Goal: Task Accomplishment & Management: Complete application form

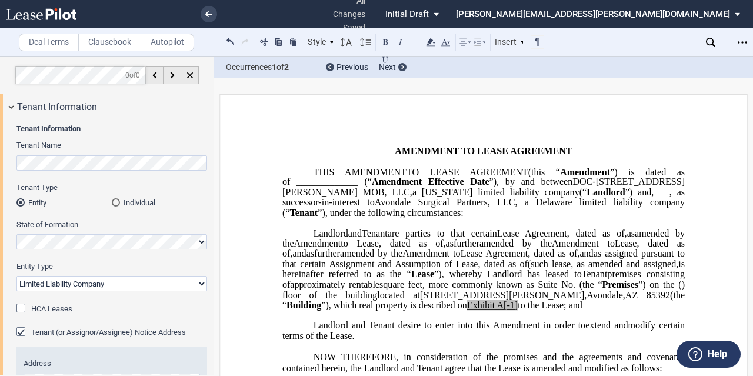
select select "limited liability company"
select select "landlord"
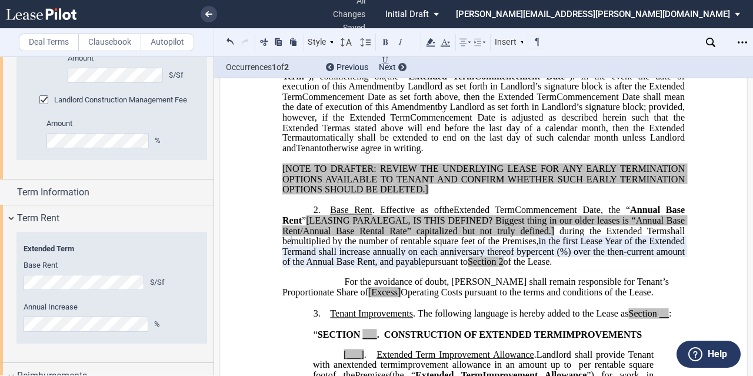
scroll to position [1470, 0]
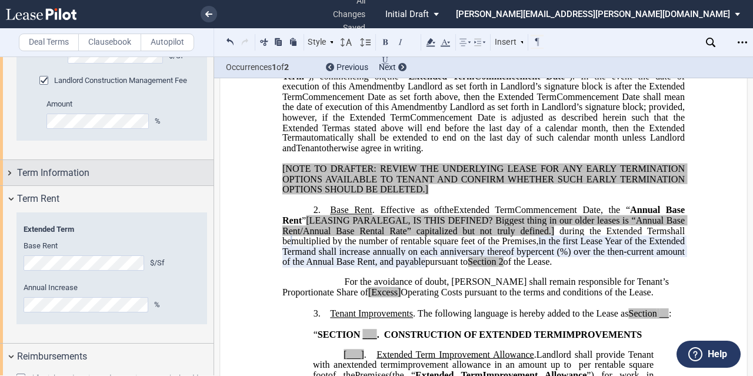
click at [122, 179] on div "Term Information" at bounding box center [106, 172] width 213 height 25
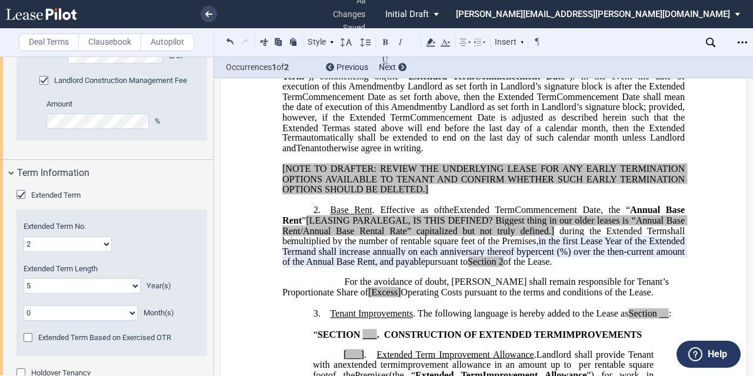
scroll to position [1647, 0]
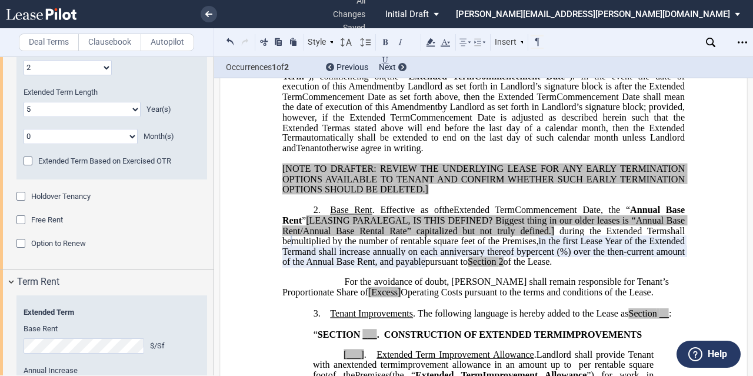
click at [72, 241] on span "Option to Renew" at bounding box center [58, 243] width 55 height 9
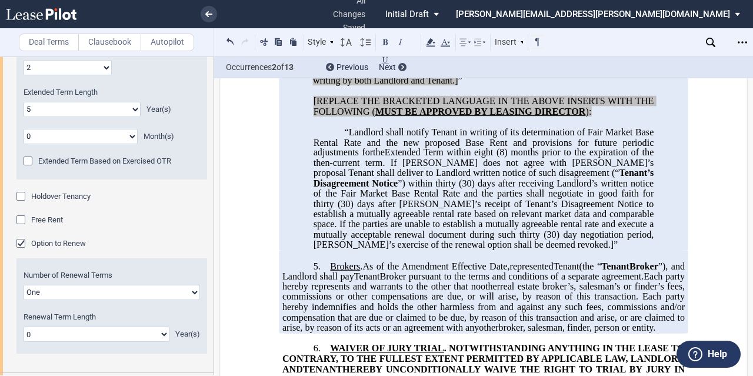
scroll to position [2028, 0]
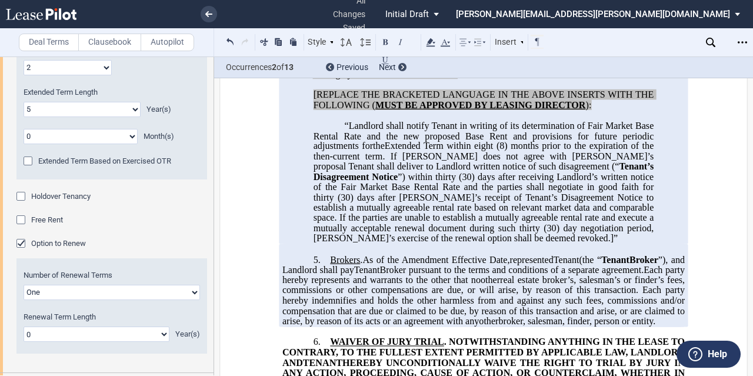
click at [165, 290] on select "One Two" at bounding box center [112, 292] width 176 height 15
select select "2"
click at [24, 285] on select "One Two" at bounding box center [112, 292] width 176 height 15
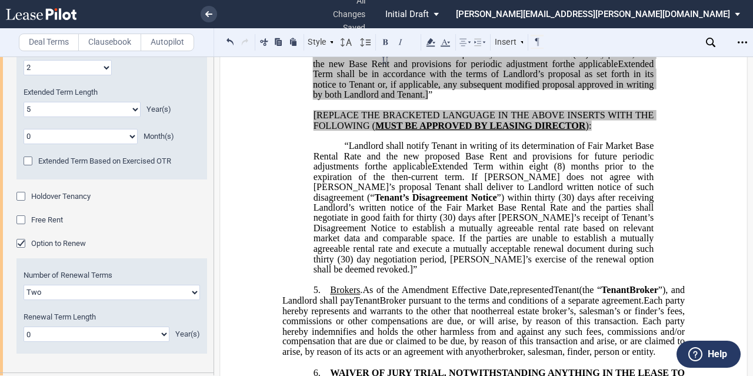
click at [109, 335] on select "0 1 2 3 4 5 6 7 8 9 10 11 12 13 14 15 16 17 18 19 20" at bounding box center [97, 333] width 146 height 15
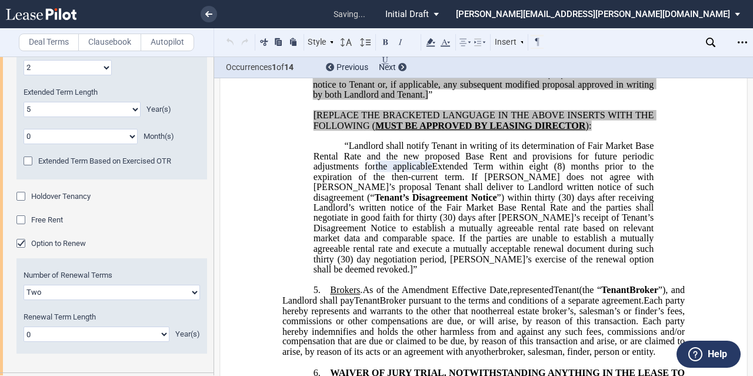
scroll to position [2038, 0]
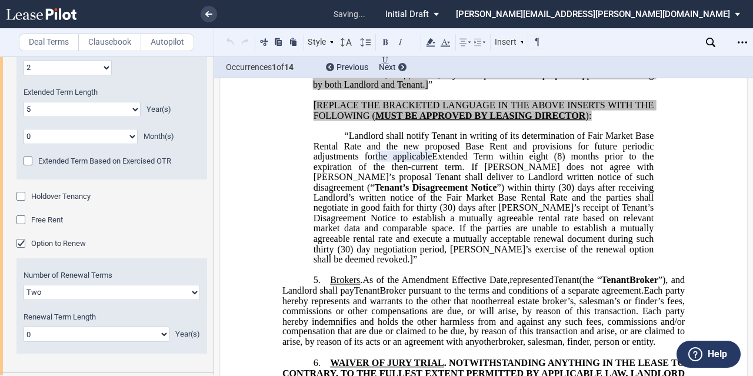
select select "number:5"
click at [24, 326] on select "0 1 2 3 4 5 6 7 8 9 10 11 12 13 14 15 16 17 18 19 20" at bounding box center [97, 333] width 146 height 15
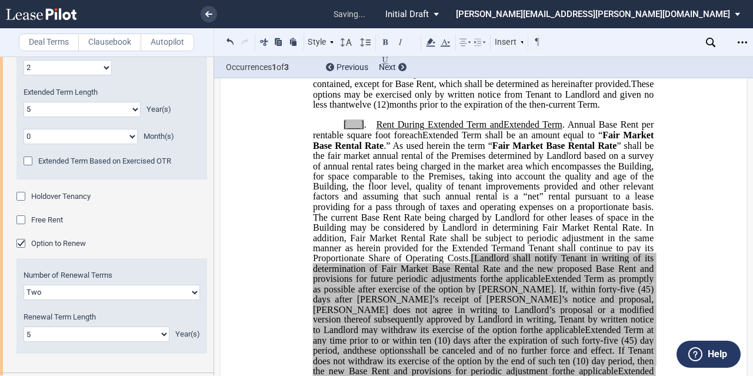
scroll to position [1657, 0]
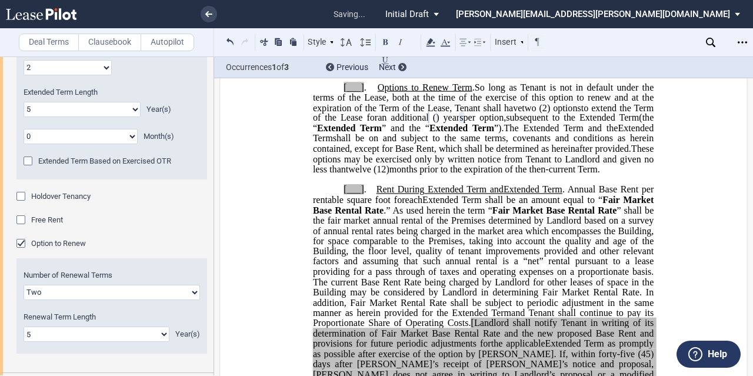
click at [444, 153] on span "shall be on and subject to the same terms, covenants and conditions as herein c…" at bounding box center [484, 143] width 343 height 21
drag, startPoint x: 540, startPoint y: 145, endPoint x: 497, endPoint y: 140, distance: 42.7
click at [537, 112] on span "So long as Tenant is not in default under the terms of the Lease, both at the t…" at bounding box center [484, 97] width 343 height 31
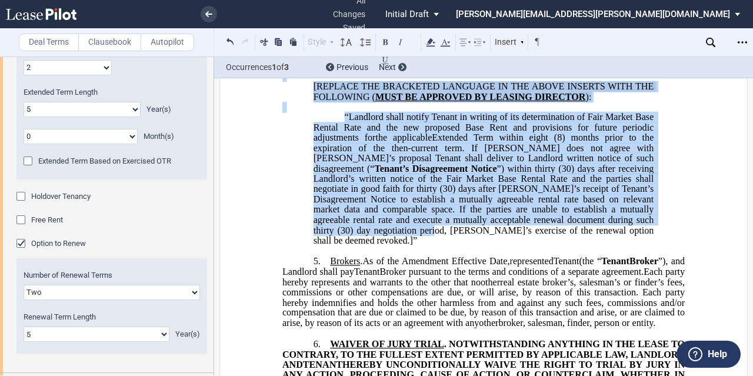
scroll to position [2068, 0]
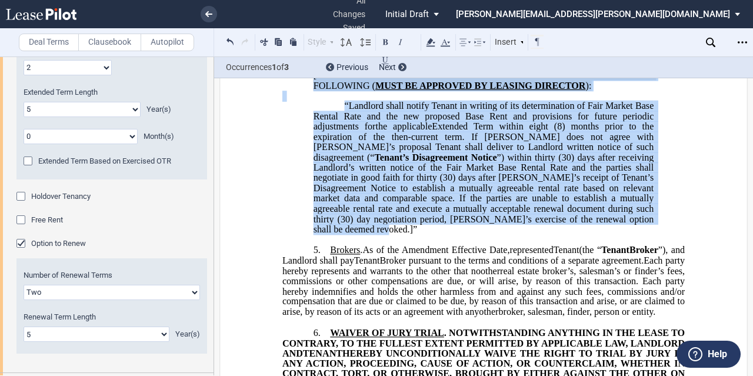
drag, startPoint x: 326, startPoint y: 108, endPoint x: 597, endPoint y: 280, distance: 320.4
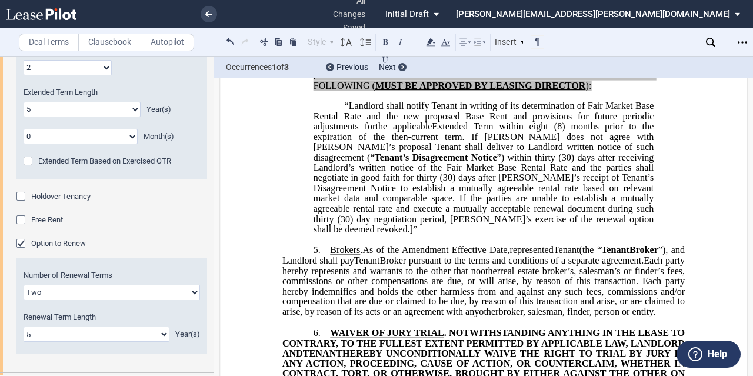
click at [421, 162] on span "(8) months prior to the expiration of the then-current term. If [PERSON_NAME] d…" at bounding box center [484, 141] width 343 height 41
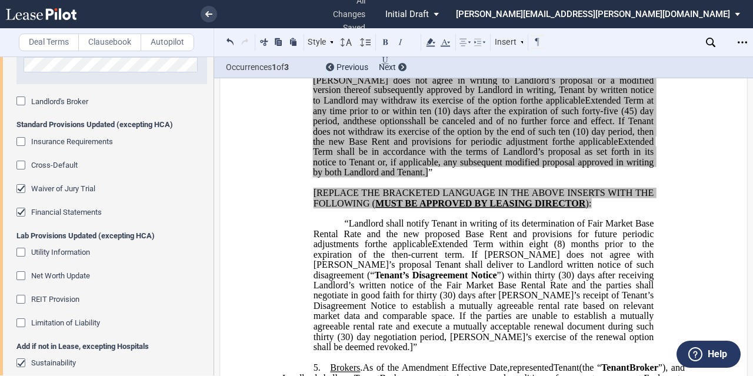
scroll to position [2690, 0]
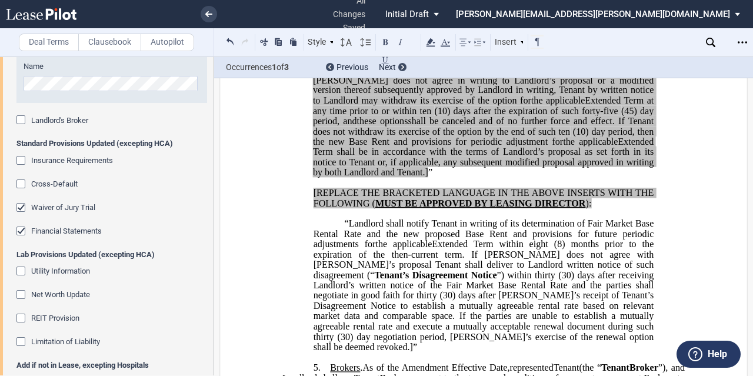
click at [71, 179] on span "Cross-Default" at bounding box center [54, 183] width 46 height 9
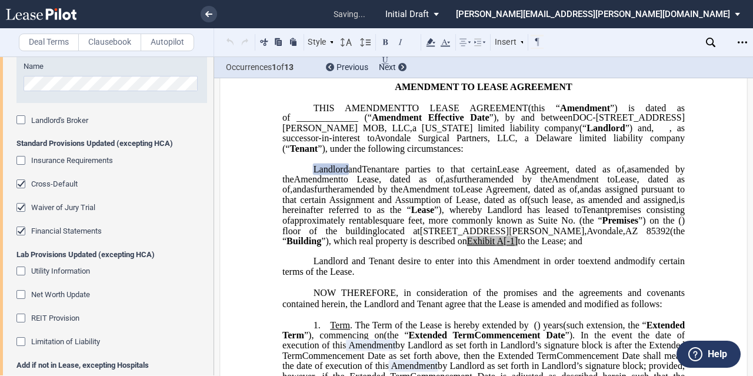
scroll to position [54, 0]
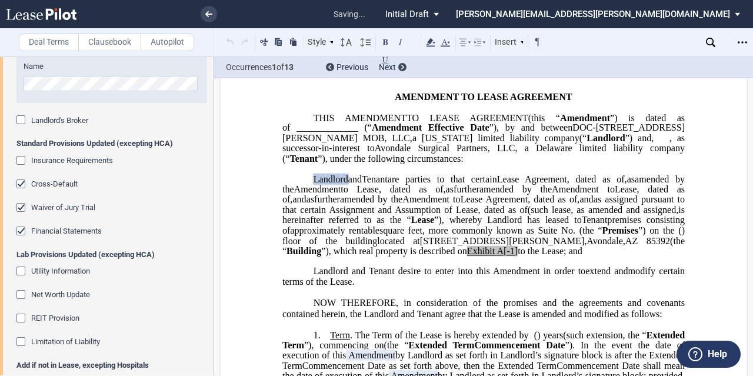
click at [527, 205] on span ", dated as of" at bounding box center [551, 199] width 49 height 11
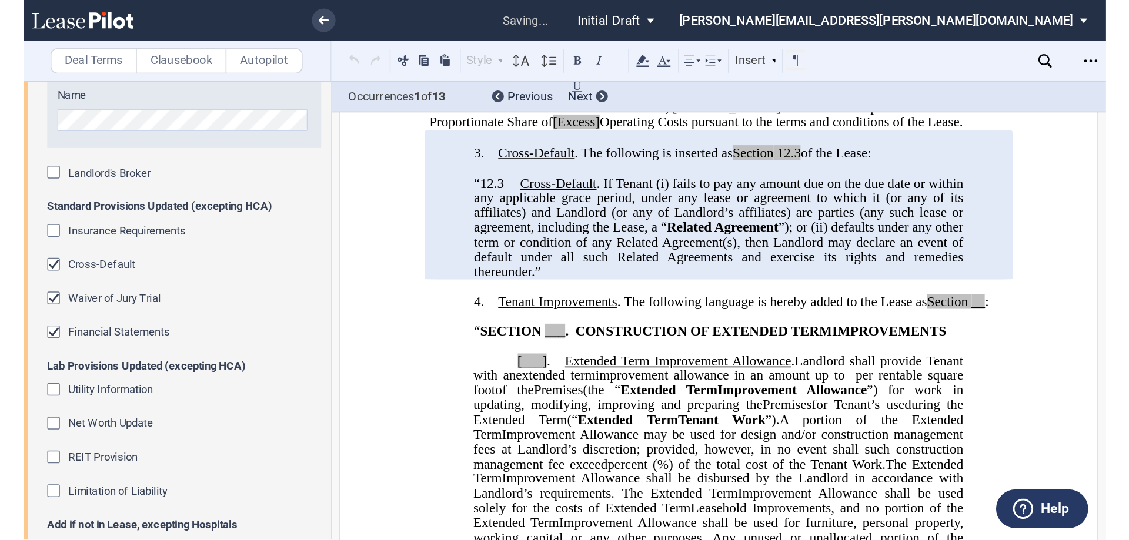
scroll to position [525, 0]
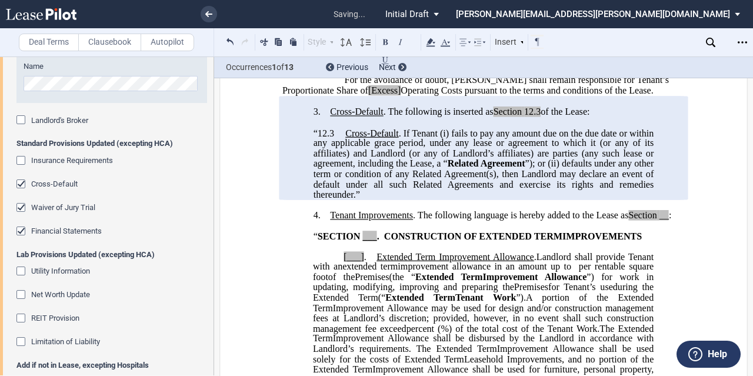
click at [385, 199] on span "defaults under any other term or condition of any Related Agreement(s), then La…" at bounding box center [484, 178] width 343 height 41
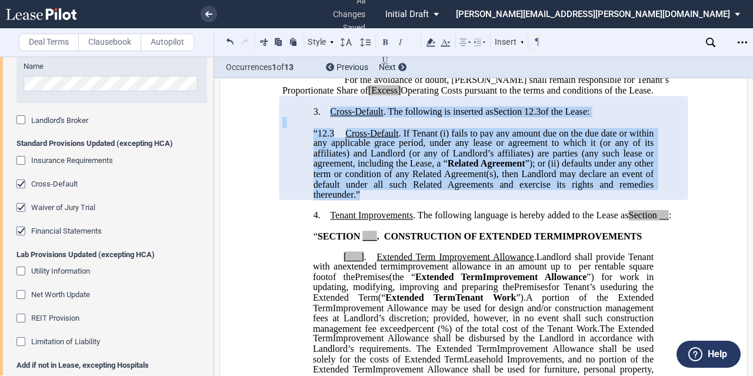
drag, startPoint x: 368, startPoint y: 211, endPoint x: 328, endPoint y: 133, distance: 88.1
click at [328, 133] on div "!!SET_LEVEL_0!! !!LEASE_LEVEL_1!! 3. Cross-Default . The following is inserted …" at bounding box center [483, 147] width 402 height 103
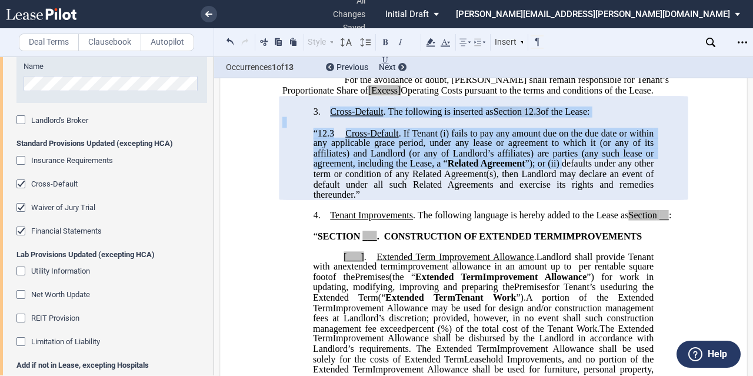
copy div "Cross-Default . The following is inserted as Section 12.3 of the Lease: “12.3 C…"
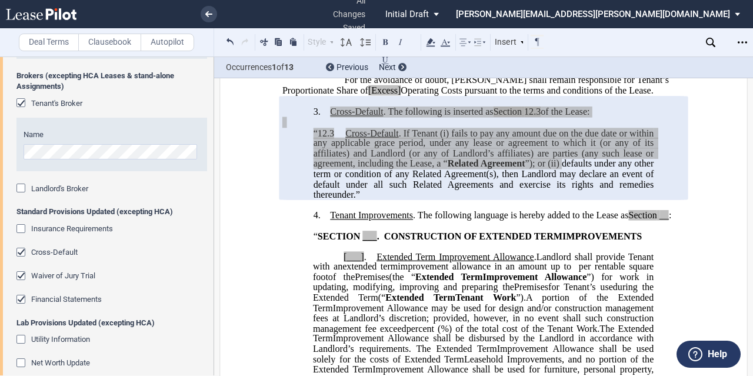
scroll to position [2622, 0]
